Goal: Information Seeking & Learning: Learn about a topic

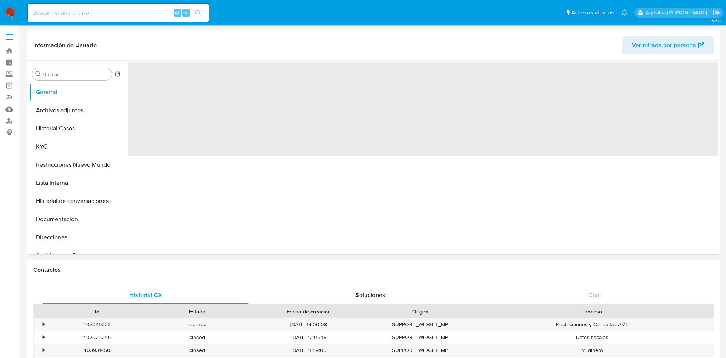
select select "10"
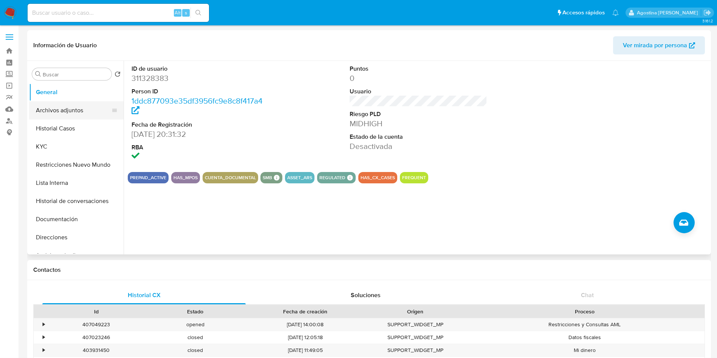
click at [73, 102] on button "Archivos adjuntos" at bounding box center [73, 110] width 88 height 18
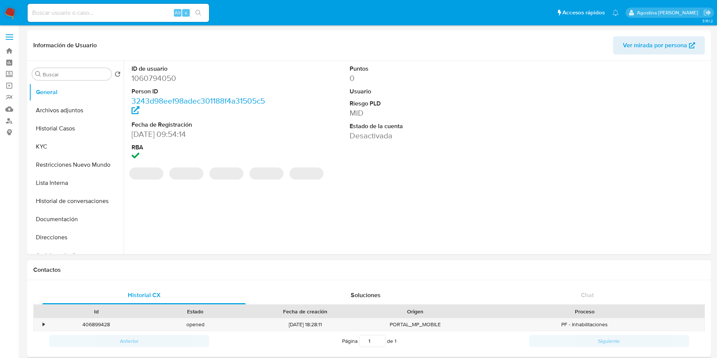
select select "10"
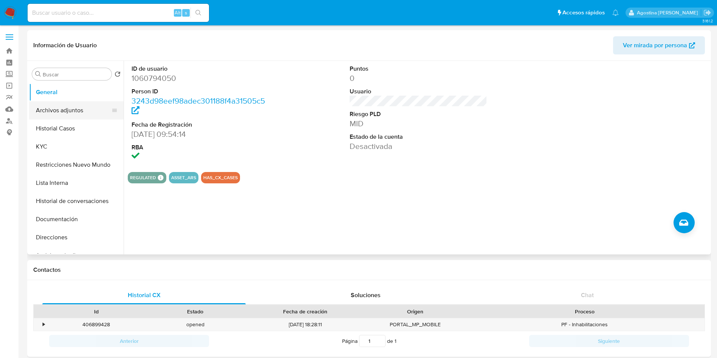
click at [100, 113] on button "Archivos adjuntos" at bounding box center [73, 110] width 88 height 18
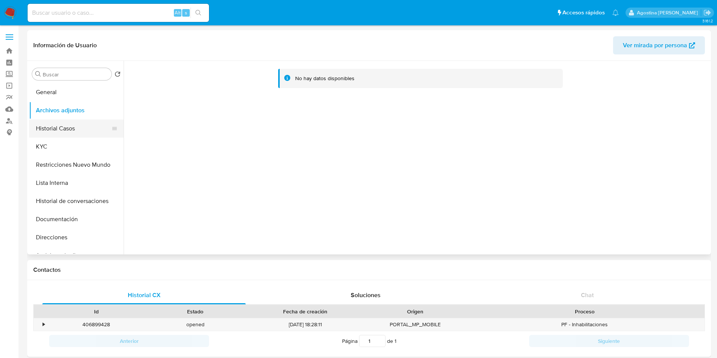
click at [92, 131] on button "Historial Casos" at bounding box center [73, 128] width 88 height 18
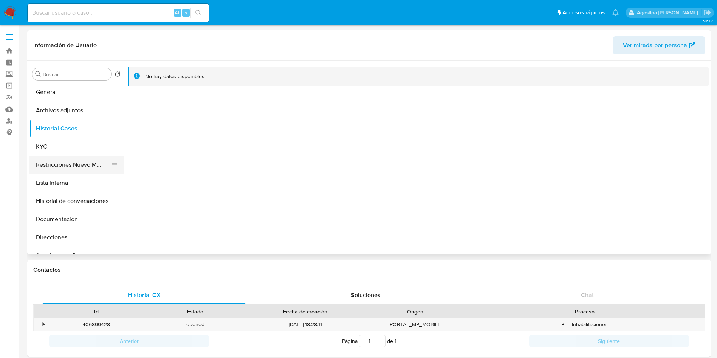
click at [89, 167] on button "Restricciones Nuevo Mundo" at bounding box center [73, 165] width 88 height 18
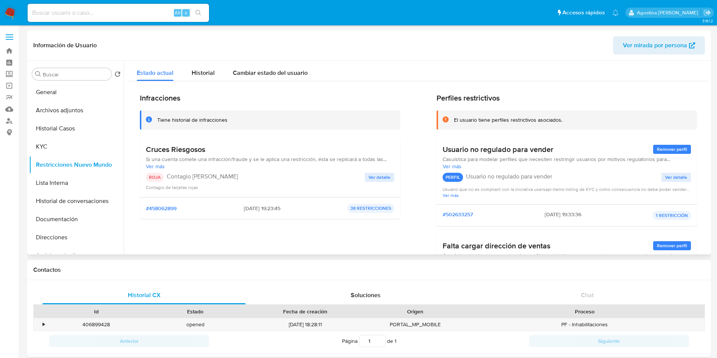
click at [380, 184] on div "Contagio de tarjetas rojas" at bounding box center [270, 187] width 248 height 8
click at [380, 183] on div "ROJA Contagio Tarjetas Rojas Ver detalle Contagio de tarjetas rojas" at bounding box center [270, 182] width 248 height 18
click at [380, 182] on div "ROJA Contagio Tarjetas Rojas Ver detalle Contagio de tarjetas rojas" at bounding box center [270, 182] width 248 height 18
click at [379, 181] on span "Ver detalle" at bounding box center [379, 177] width 22 height 8
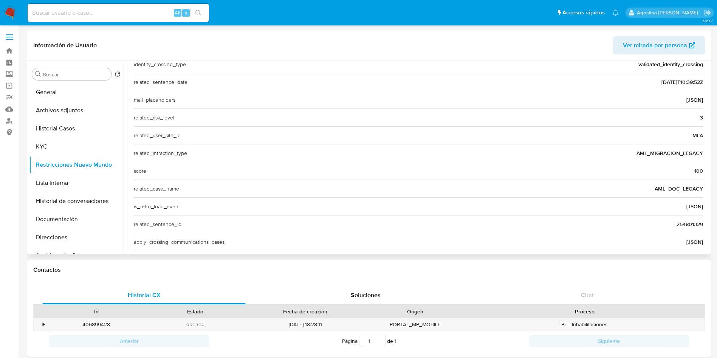
scroll to position [283, 0]
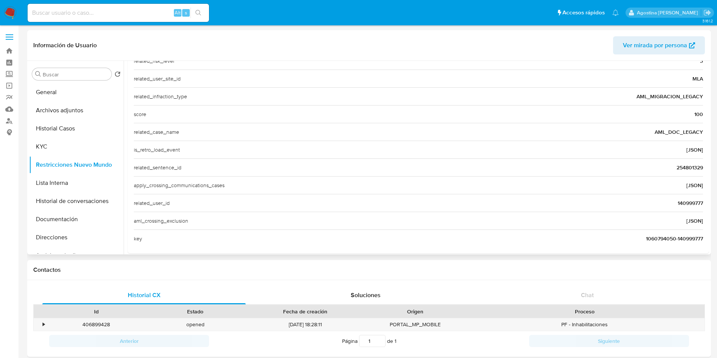
click at [687, 201] on span "140999777" at bounding box center [690, 203] width 25 height 8
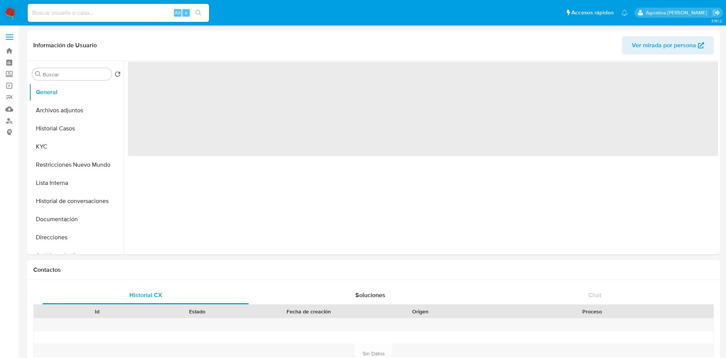
select select "10"
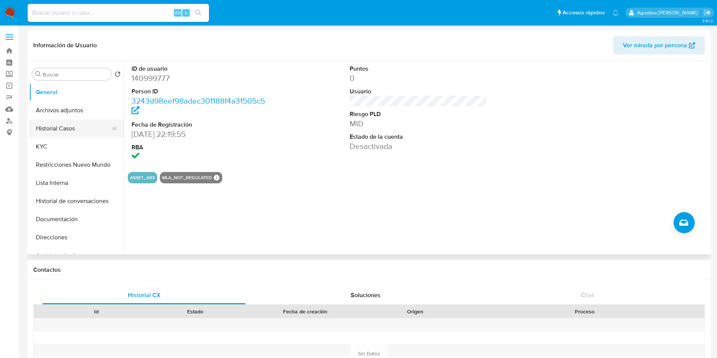
drag, startPoint x: 70, startPoint y: 108, endPoint x: 97, endPoint y: 121, distance: 29.9
click at [70, 108] on button "Archivos adjuntos" at bounding box center [76, 110] width 94 height 18
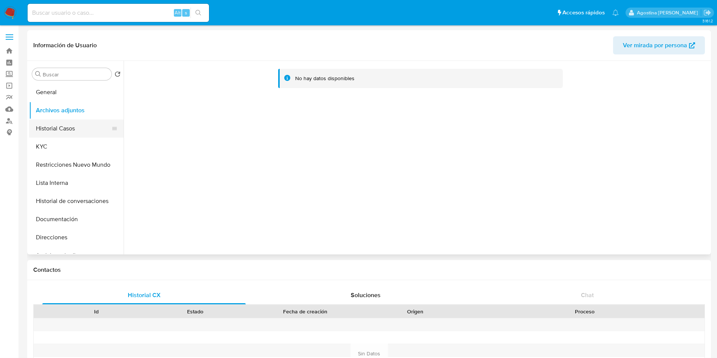
click at [38, 127] on button "Historial Casos" at bounding box center [73, 128] width 88 height 18
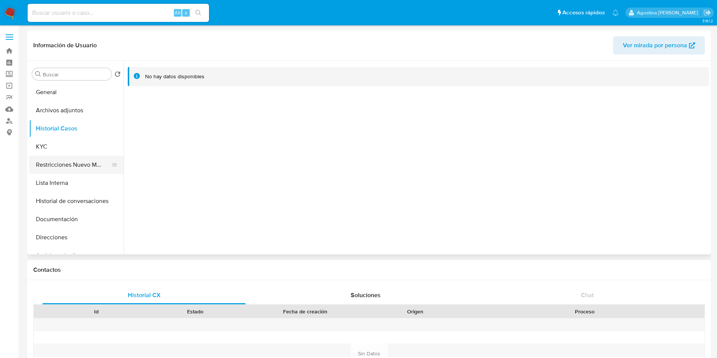
click at [98, 167] on button "Restricciones Nuevo Mundo" at bounding box center [73, 165] width 88 height 18
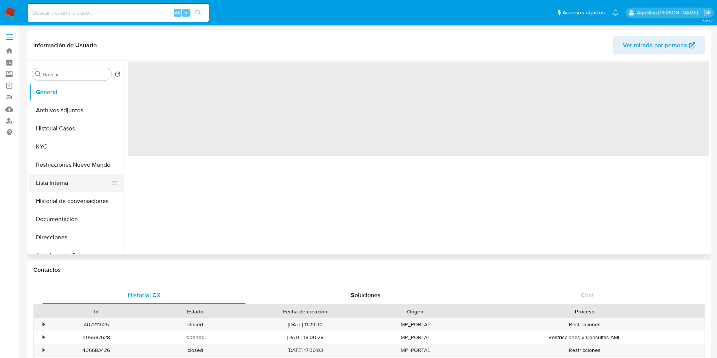
select select "10"
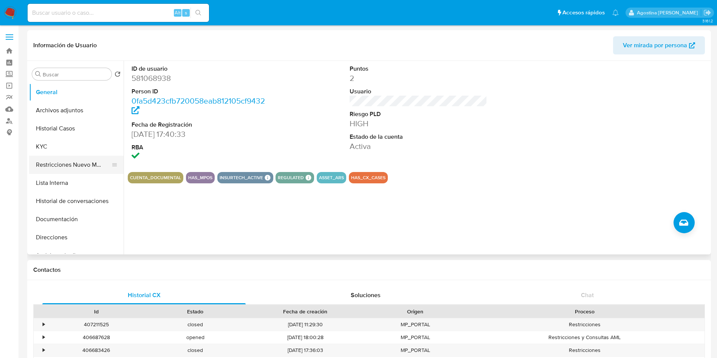
click at [67, 170] on button "Restricciones Nuevo Mundo" at bounding box center [73, 165] width 88 height 18
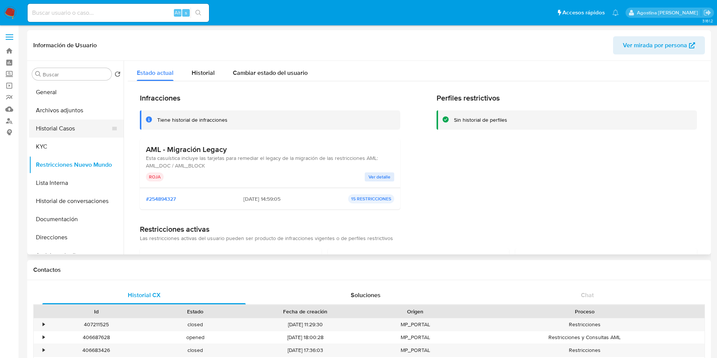
click at [75, 129] on button "Historial Casos" at bounding box center [73, 128] width 88 height 18
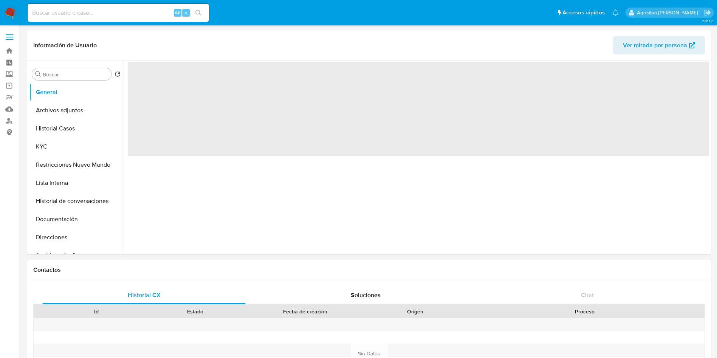
select select "10"
